Goal: Find specific page/section: Find specific page/section

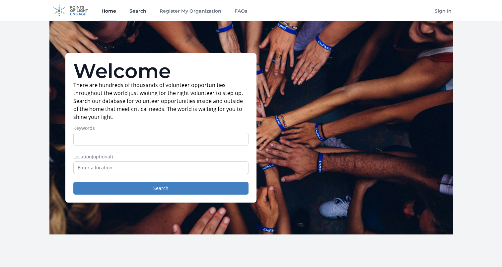
click at [144, 10] on link "Search" at bounding box center [138, 10] width 20 height 21
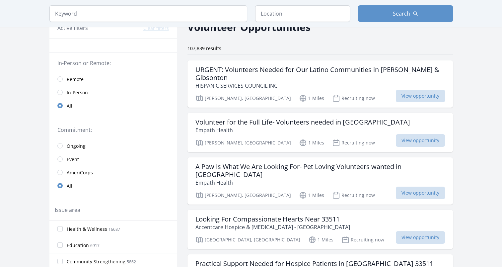
scroll to position [37, 0]
click at [269, 124] on h3 "Volunteer for the Full Life- Volunteers needed in [GEOGRAPHIC_DATA]" at bounding box center [303, 122] width 215 height 8
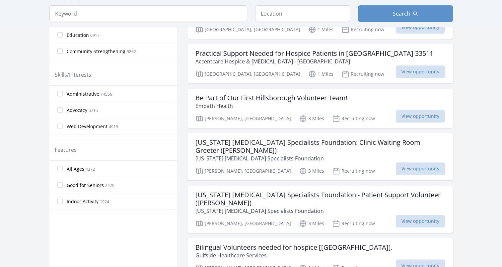
scroll to position [256, 0]
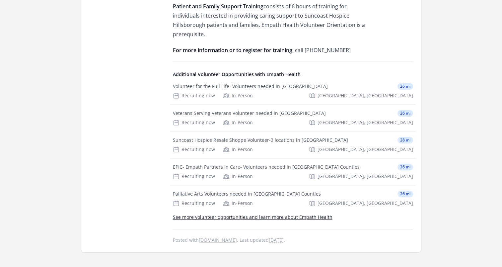
scroll to position [418, 0]
